Goal: Transaction & Acquisition: Purchase product/service

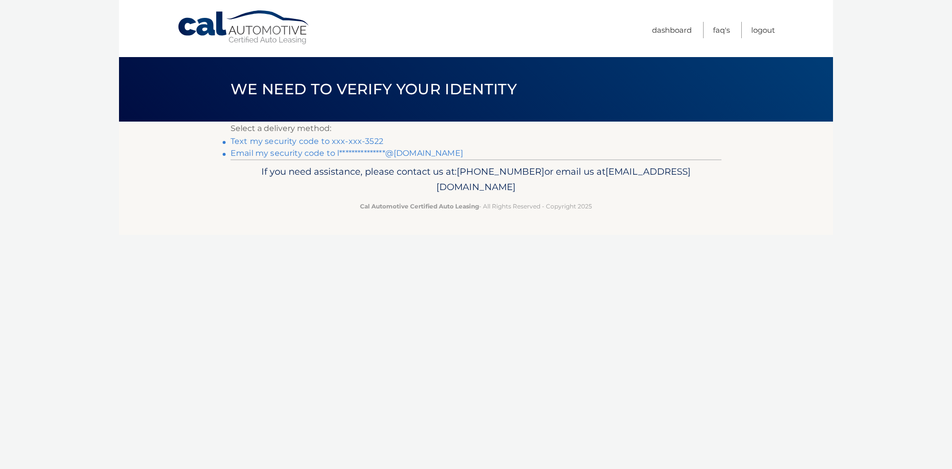
click at [282, 142] on link "Text my security code to xxx-xxx-3522" at bounding box center [307, 140] width 153 height 9
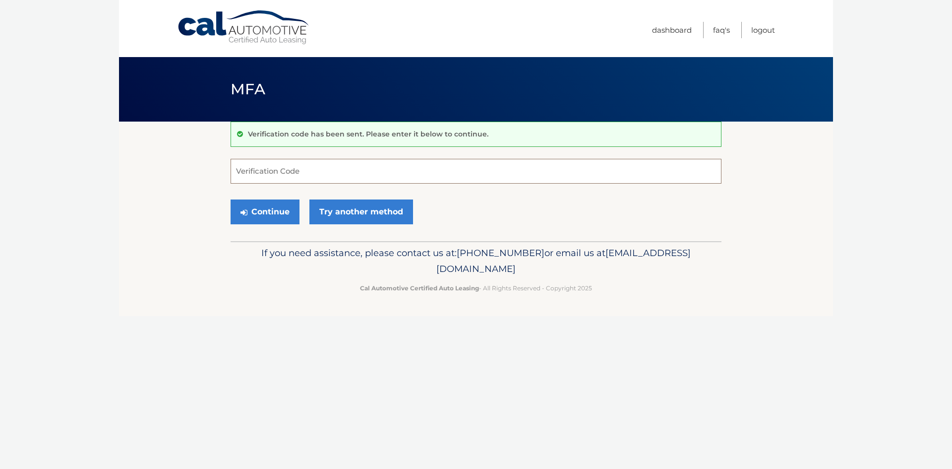
click at [300, 166] on input "Verification Code" at bounding box center [476, 171] width 491 height 25
type input "698988"
click at [267, 211] on button "Continue" at bounding box center [265, 211] width 69 height 25
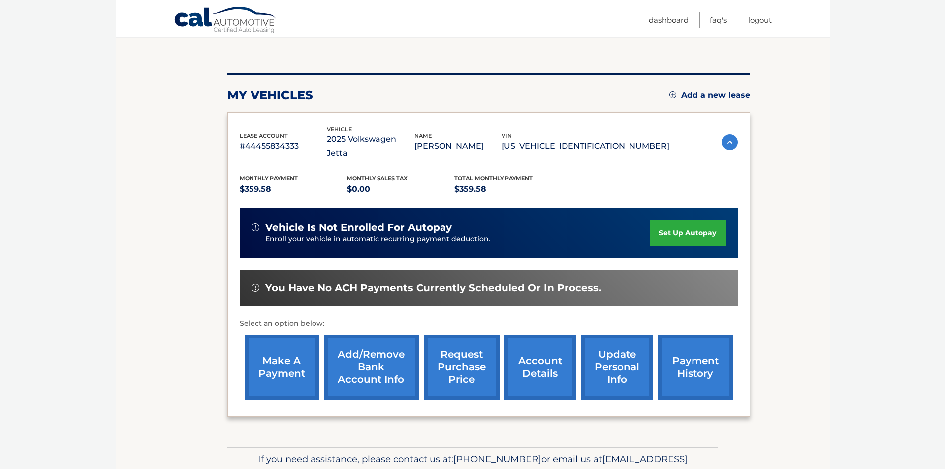
scroll to position [99, 0]
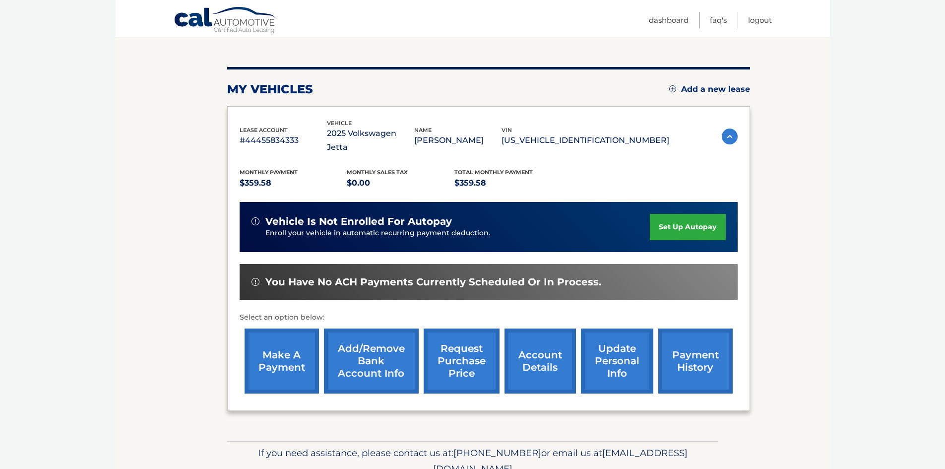
click at [284, 352] on link "make a payment" at bounding box center [282, 360] width 74 height 65
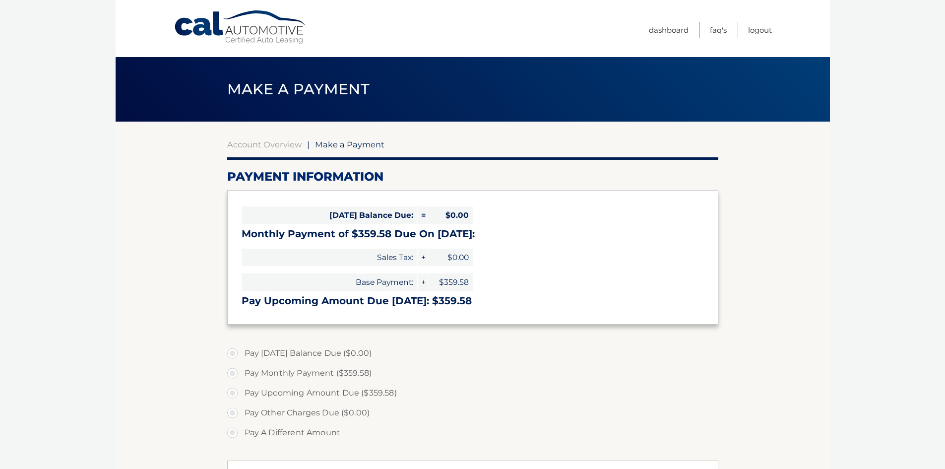
select select "MDM0MjU1MzUtNTU2ZC00MTY0LWEyNmQtNTcwMjdhZWZkYzE0"
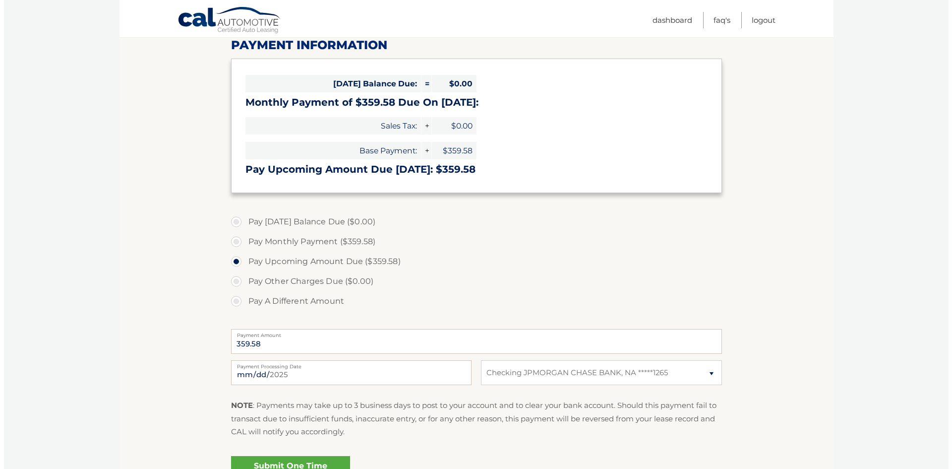
scroll to position [149, 0]
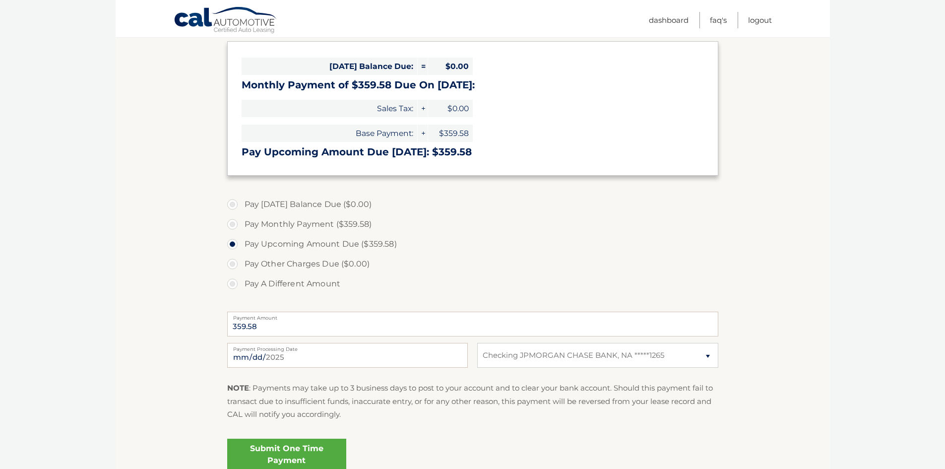
click at [269, 455] on link "Submit One Time Payment" at bounding box center [286, 455] width 119 height 32
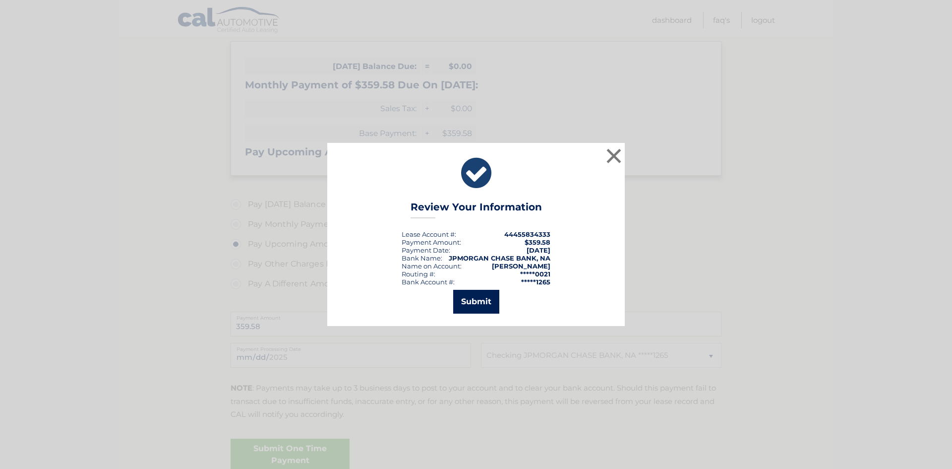
click at [473, 303] on button "Submit" at bounding box center [476, 302] width 46 height 24
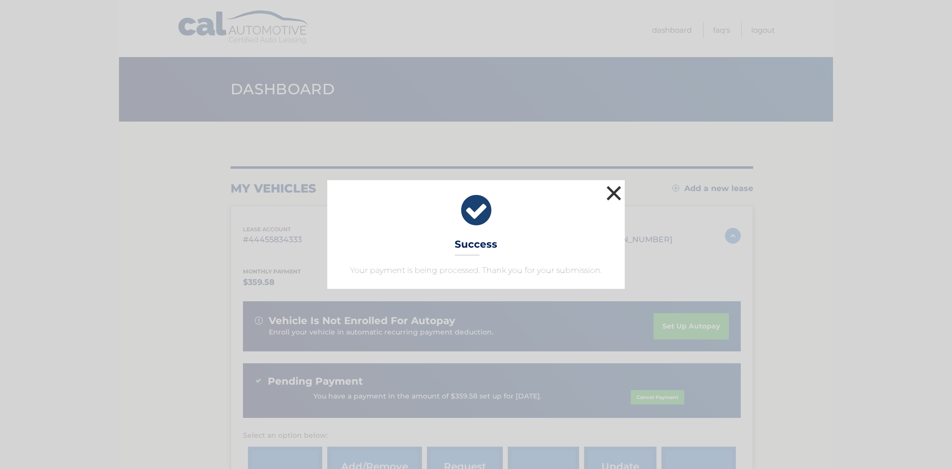
click at [616, 193] on button "×" at bounding box center [614, 193] width 20 height 20
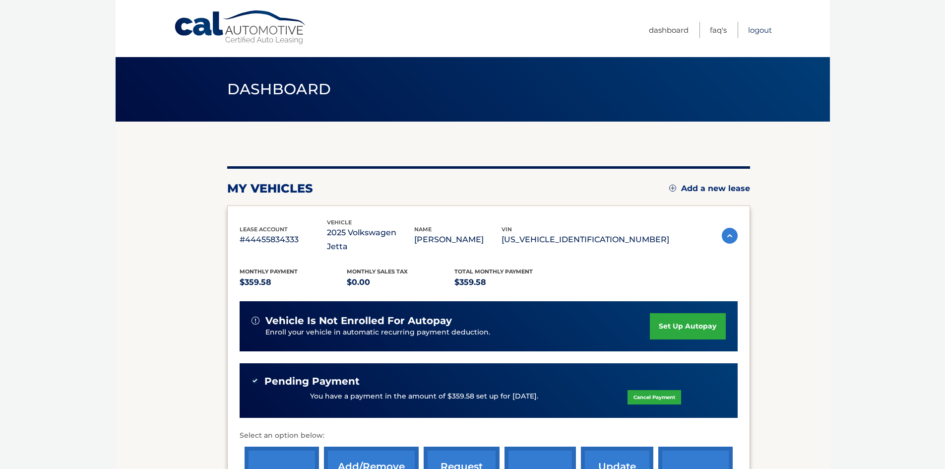
click at [766, 29] on link "Logout" at bounding box center [760, 30] width 24 height 16
